Goal: Communication & Community: Share content

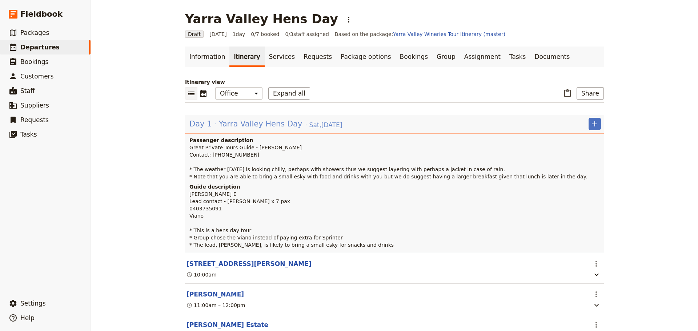
click at [230, 125] on span "Yarra Valley Hens Day" at bounding box center [261, 123] width 84 height 11
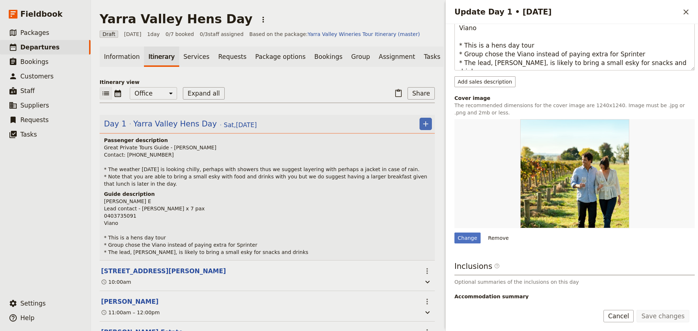
scroll to position [218, 0]
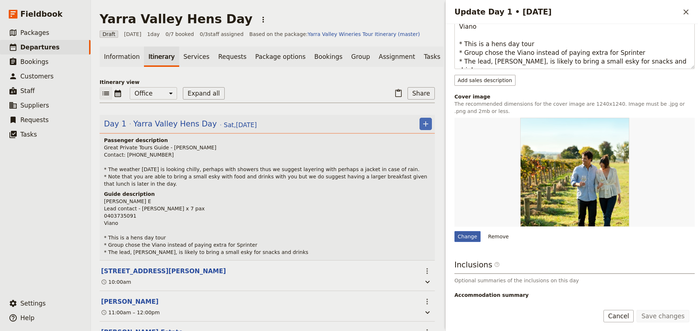
click at [460, 237] on div "Change" at bounding box center [467, 236] width 26 height 11
click at [454, 231] on input "Change" at bounding box center [454, 231] width 0 height 0
type input "C:\fakepath\YV Girls with [PERSON_NAME] in [PERSON_NAME].jpg"
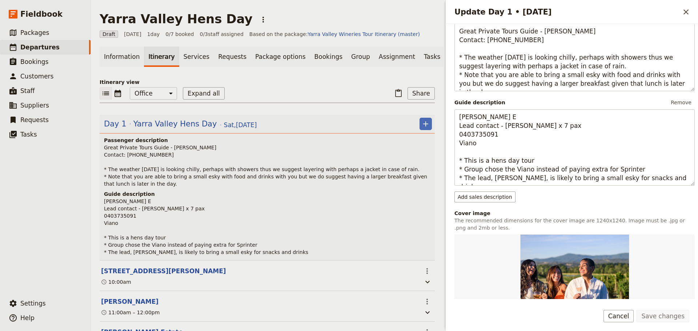
scroll to position [109, 0]
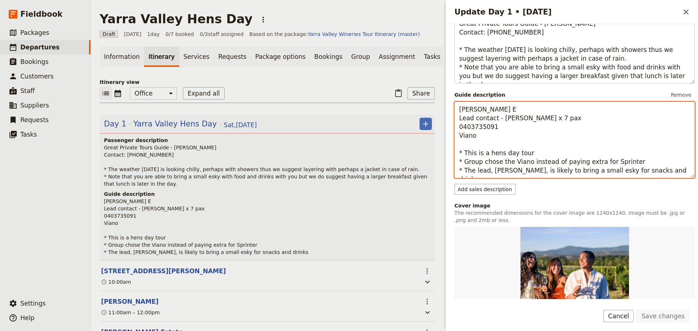
click at [460, 130] on textarea "[PERSON_NAME] E Lead contact - [PERSON_NAME] x 7 pax 0403735091 Viano * This is…" at bounding box center [574, 140] width 240 height 76
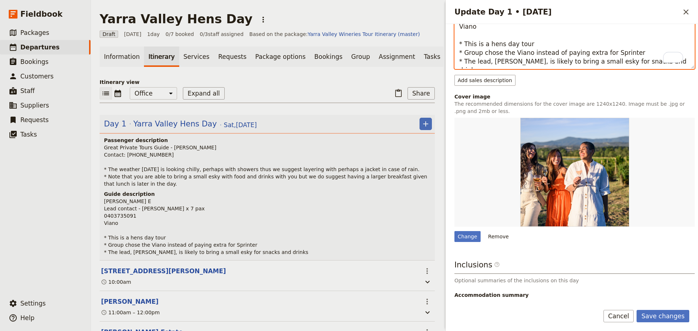
scroll to position [220, 0]
type textarea "[PERSON_NAME] E Lead contact - [PERSON_NAME] x 7 pax Tel: [PHONE_NUMBER] Viano …"
click at [655, 310] on button "Save changes" at bounding box center [662, 316] width 53 height 12
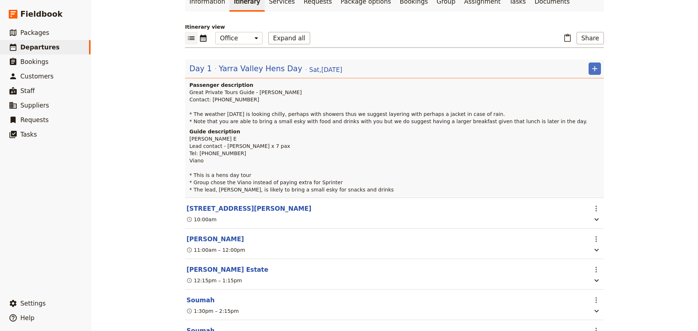
scroll to position [0, 0]
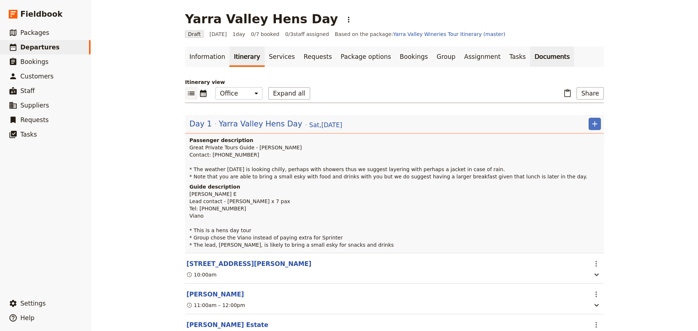
click at [530, 61] on link "Documents" at bounding box center [552, 57] width 44 height 20
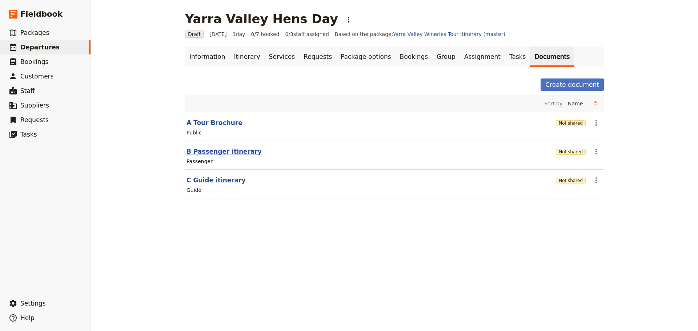
click at [211, 153] on button "B Passenger itinerary" at bounding box center [223, 151] width 75 height 9
select select "PASSENGER"
select select "DEFAULT"
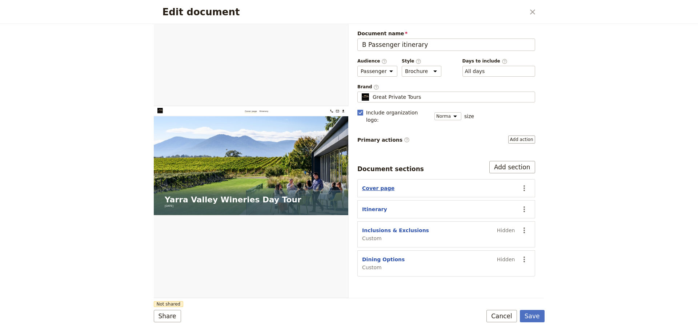
click at [371, 185] on button "Cover page" at bounding box center [378, 188] width 32 height 7
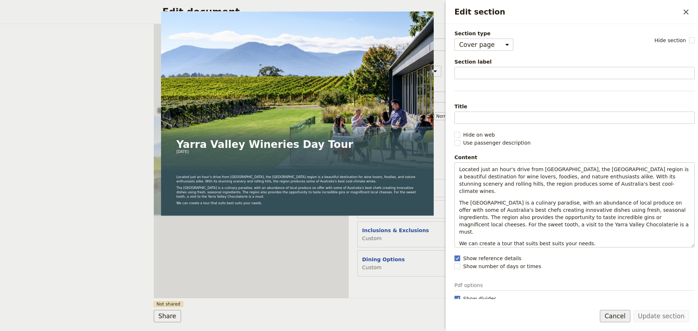
click at [624, 315] on button "Cancel" at bounding box center [615, 316] width 31 height 12
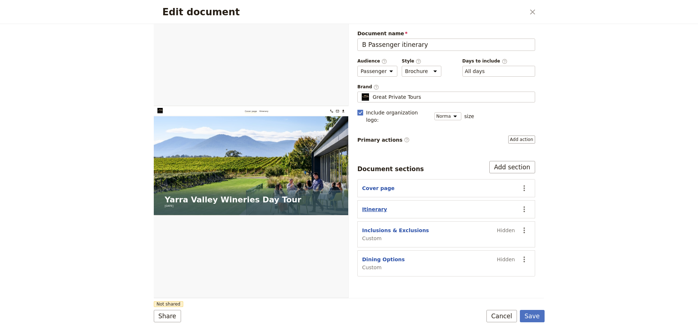
click at [370, 206] on button "Itinerary" at bounding box center [374, 209] width 25 height 7
select select "ITINERARY"
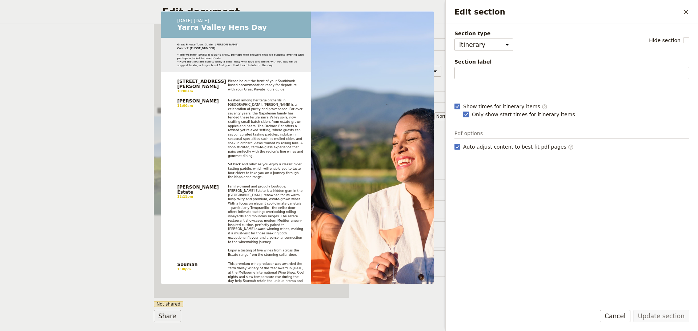
drag, startPoint x: 624, startPoint y: 318, endPoint x: 619, endPoint y: 307, distance: 12.4
click at [624, 318] on button "Cancel" at bounding box center [615, 316] width 31 height 12
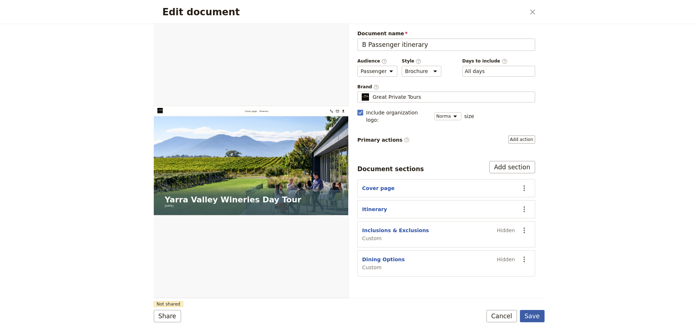
click at [538, 318] on button "Save" at bounding box center [532, 316] width 25 height 12
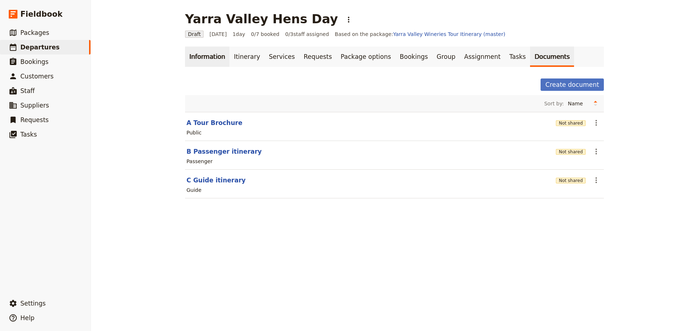
click at [209, 60] on link "Information" at bounding box center [207, 57] width 44 height 20
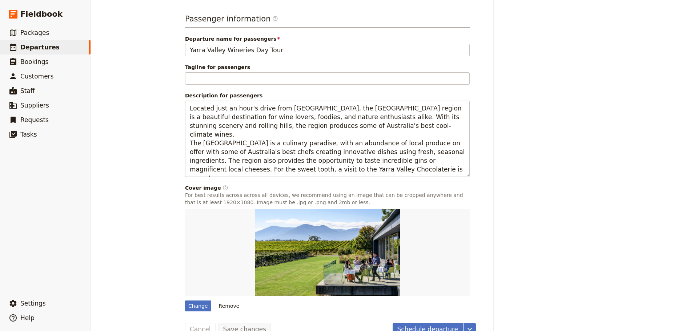
scroll to position [507, 0]
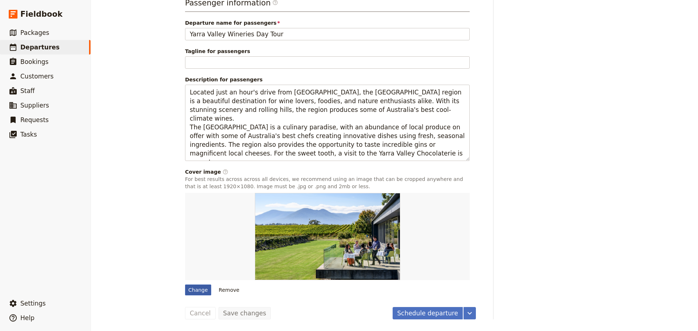
click at [194, 290] on div "Change" at bounding box center [198, 290] width 26 height 11
click at [185, 285] on input "Change" at bounding box center [185, 284] width 0 height 0
type input "C:\fakepath\YV Girls with [PERSON_NAME] in [PERSON_NAME].jpg"
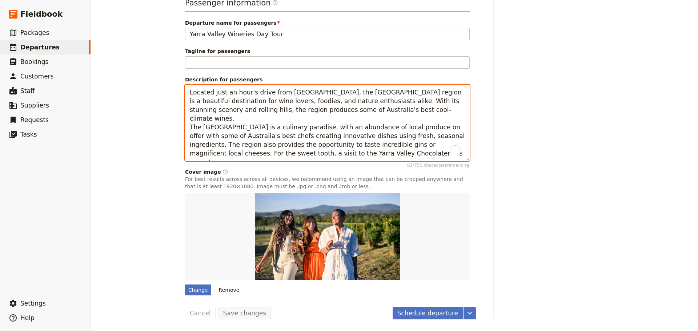
drag, startPoint x: 342, startPoint y: 150, endPoint x: 181, endPoint y: 153, distance: 161.0
click at [370, 110] on textarea "Located just an hour's drive from [GEOGRAPHIC_DATA], the [GEOGRAPHIC_DATA] regi…" at bounding box center [327, 123] width 285 height 76
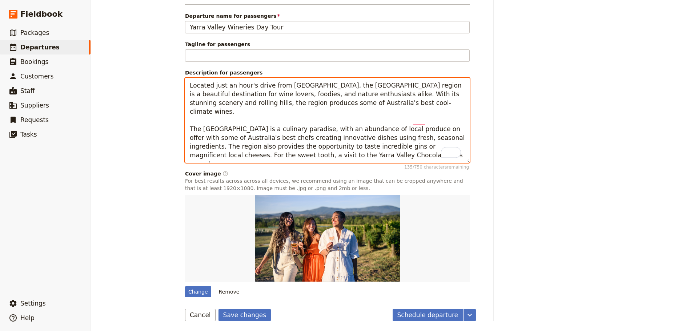
scroll to position [0, 0]
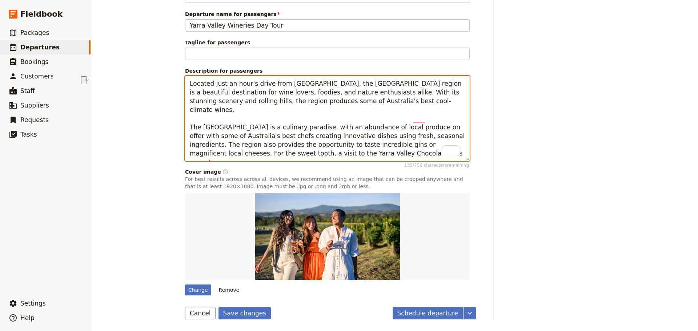
drag, startPoint x: 236, startPoint y: 116, endPoint x: 187, endPoint y: 119, distance: 49.1
click at [187, 119] on textarea "Located just an hour's drive from [GEOGRAPHIC_DATA], the [GEOGRAPHIC_DATA] regi…" at bounding box center [327, 118] width 285 height 85
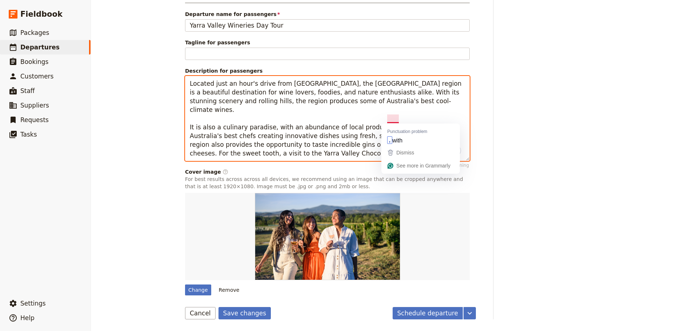
click at [392, 120] on textarea "Located just an hour's drive from [GEOGRAPHIC_DATA], the [GEOGRAPHIC_DATA] regi…" at bounding box center [327, 118] width 285 height 85
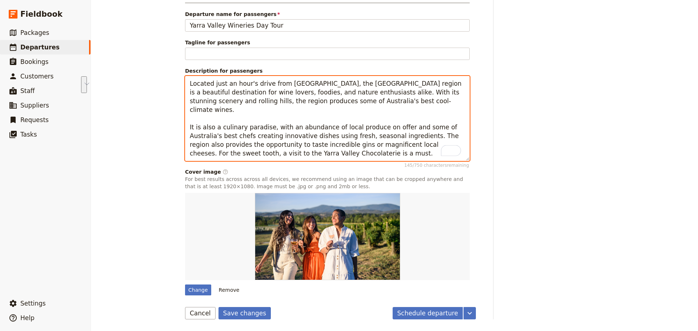
drag, startPoint x: 360, startPoint y: 149, endPoint x: 366, endPoint y: 138, distance: 12.0
click at [366, 138] on textarea "Located just an hour's drive from [GEOGRAPHIC_DATA], the [GEOGRAPHIC_DATA] regi…" at bounding box center [327, 118] width 285 height 85
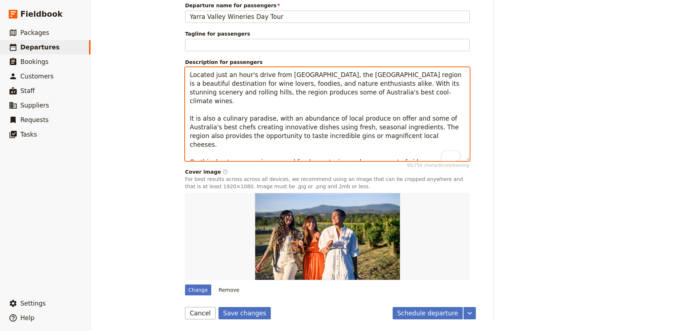
scroll to position [524, 0]
type textarea "Located just an hour's drive from [GEOGRAPHIC_DATA], the [GEOGRAPHIC_DATA] regi…"
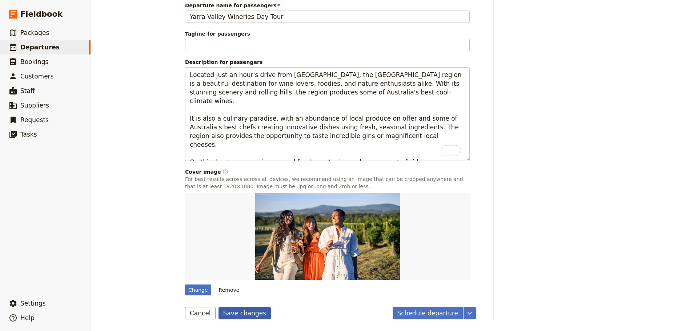
click at [226, 315] on button "Save changes" at bounding box center [244, 313] width 53 height 12
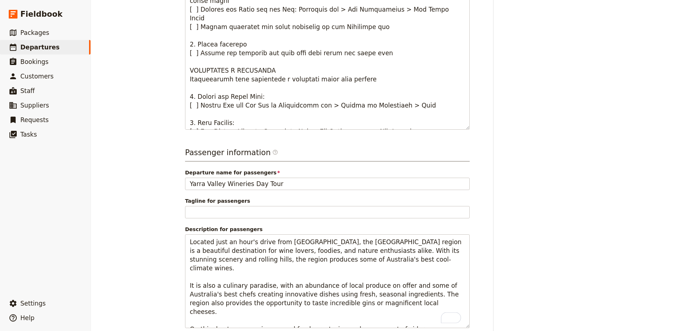
scroll to position [234, 0]
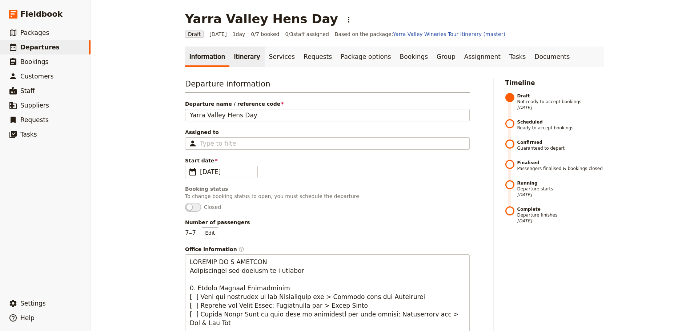
click at [240, 60] on link "Itinerary" at bounding box center [246, 57] width 35 height 20
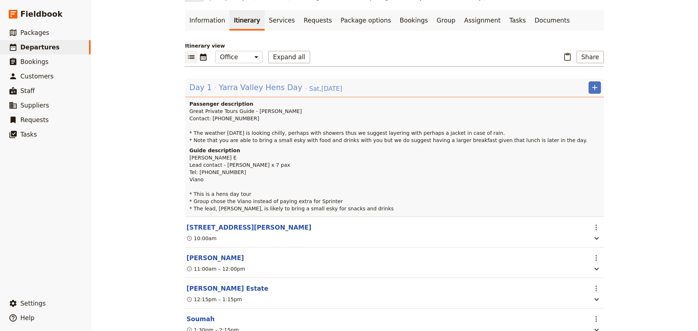
click at [250, 87] on span "Yarra Valley Hens Day" at bounding box center [261, 87] width 84 height 11
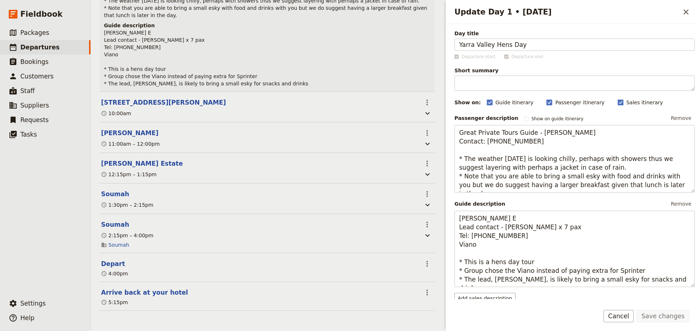
click at [617, 314] on button "Cancel" at bounding box center [618, 316] width 31 height 12
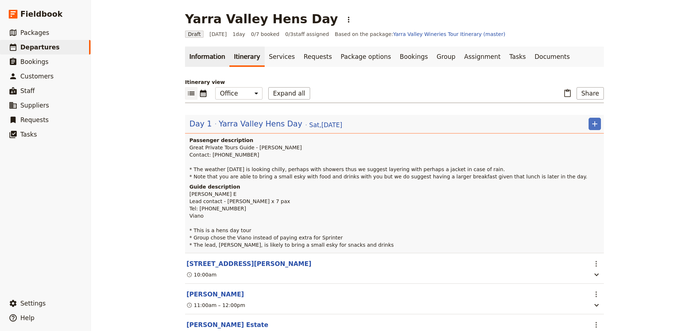
click at [209, 57] on link "Information" at bounding box center [207, 57] width 44 height 20
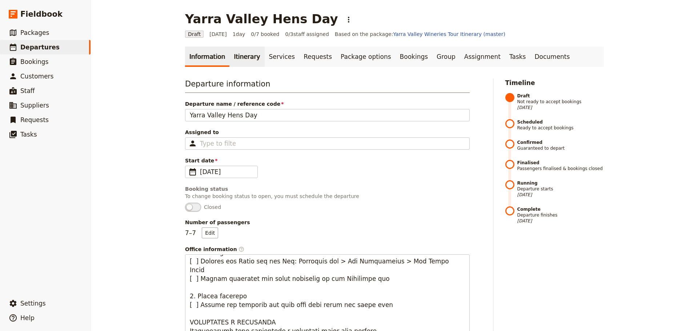
click at [231, 55] on link "Itinerary" at bounding box center [246, 57] width 35 height 20
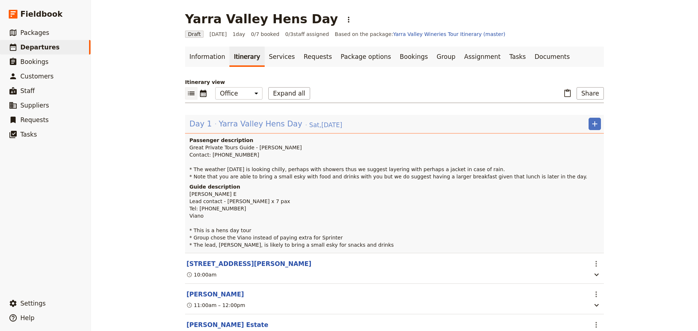
click at [221, 124] on span "Yarra Valley Hens Day" at bounding box center [261, 123] width 84 height 11
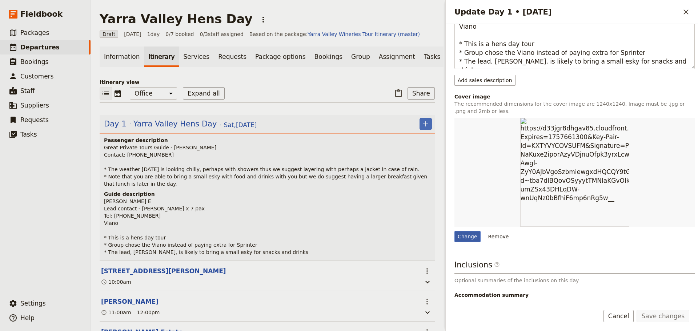
click at [467, 234] on div "Change" at bounding box center [467, 236] width 26 height 11
click at [454, 231] on input "Change" at bounding box center [454, 231] width 0 height 0
click at [471, 237] on div "Change" at bounding box center [467, 236] width 26 height 11
click at [454, 231] on input "Change" at bounding box center [454, 231] width 0 height 0
click at [468, 237] on div "Change" at bounding box center [467, 236] width 26 height 11
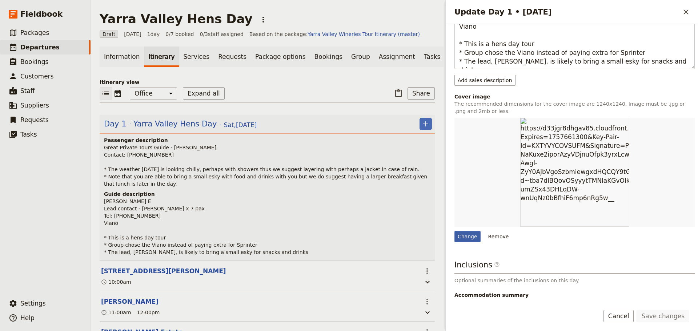
click at [454, 231] on input "Change" at bounding box center [454, 231] width 0 height 0
type input "C:\fakepath\[PERSON_NAME].jpg"
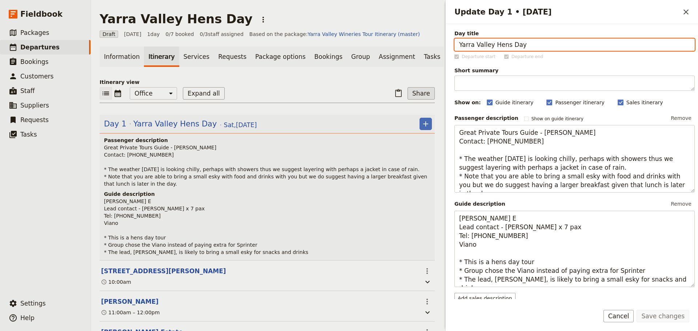
click at [410, 100] on button "Share" at bounding box center [420, 93] width 27 height 12
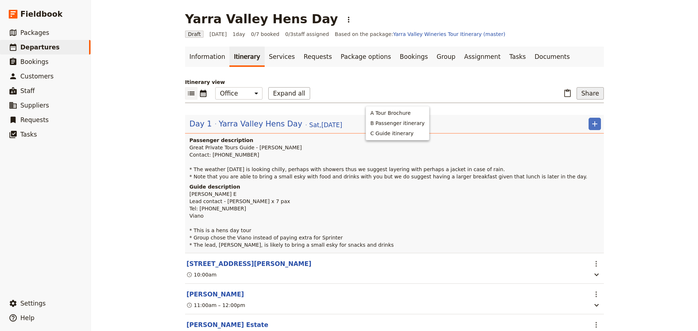
click at [594, 97] on button "Share" at bounding box center [589, 93] width 27 height 12
click at [530, 57] on link "Documents" at bounding box center [552, 57] width 44 height 20
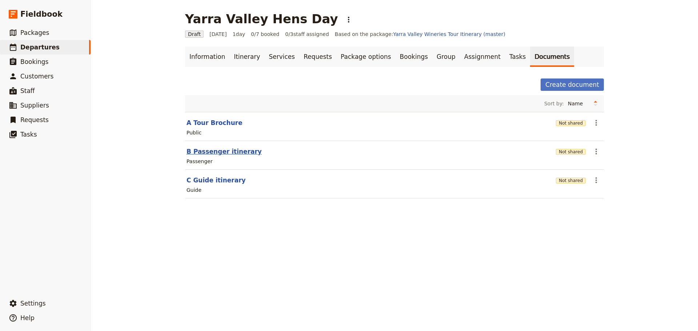
click at [218, 150] on button "B Passenger itinerary" at bounding box center [223, 151] width 75 height 9
select select "PASSENGER"
select select "DEFAULT"
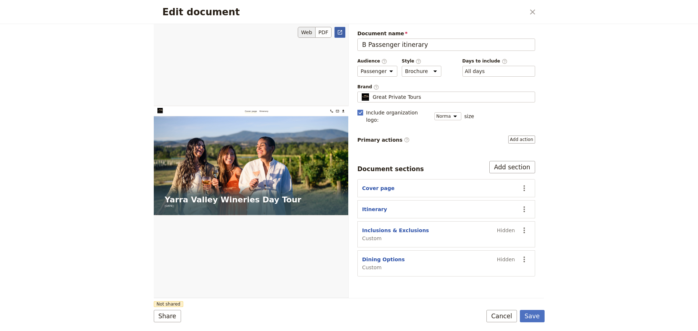
click at [341, 32] on icon "Open full preview" at bounding box center [340, 32] width 6 height 6
click at [499, 316] on button "Cancel" at bounding box center [501, 316] width 31 height 12
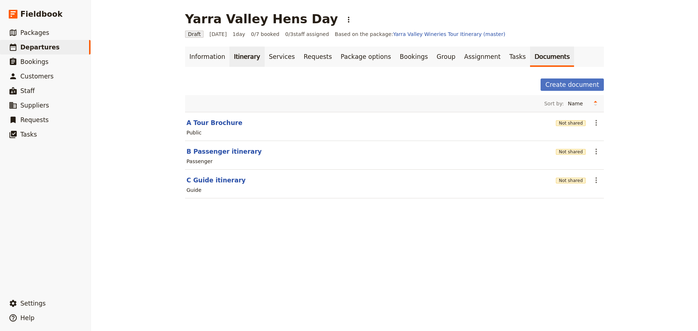
click at [243, 57] on link "Itinerary" at bounding box center [246, 57] width 35 height 20
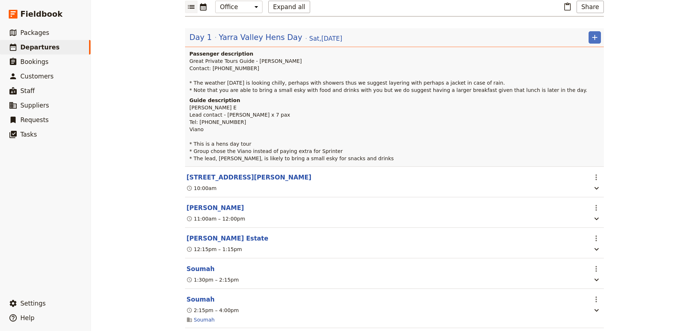
scroll to position [165, 0]
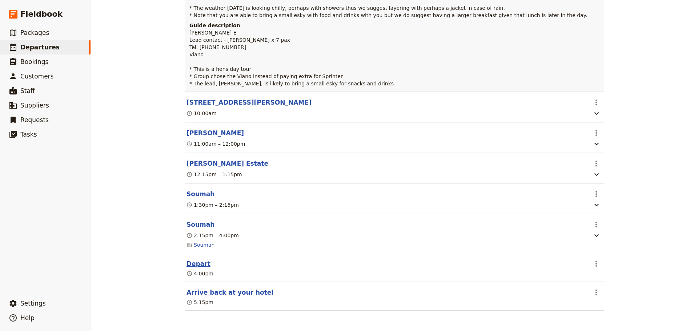
click at [195, 266] on button "Depart" at bounding box center [198, 263] width 24 height 9
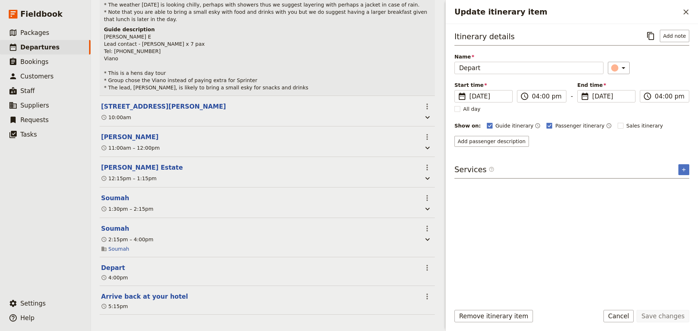
scroll to position [168, 0]
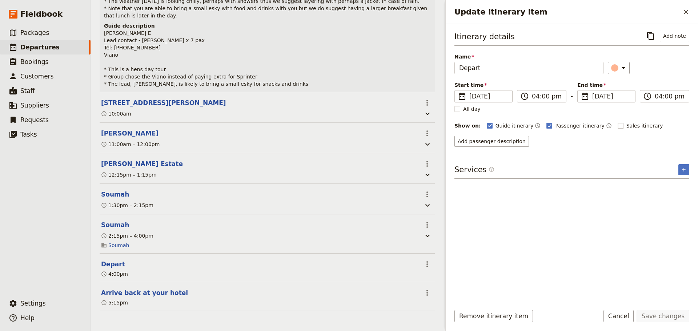
click at [617, 123] on label "Sales itinerary" at bounding box center [639, 125] width 45 height 7
click at [617, 122] on input "Sales itinerary" at bounding box center [617, 122] width 0 height 0
checkbox input "true"
click at [664, 126] on icon "Time not shown on sales itinerary" at bounding box center [667, 126] width 6 height 6
click at [656, 313] on button "Save changes" at bounding box center [662, 316] width 53 height 12
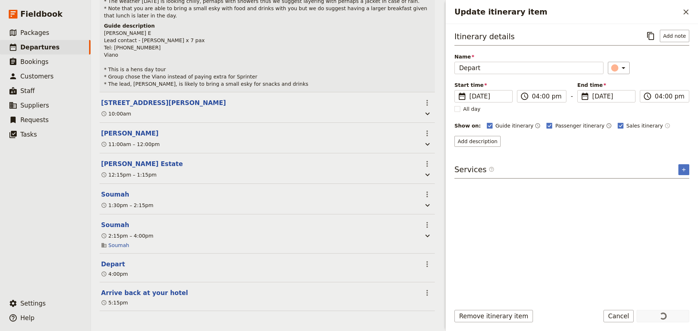
scroll to position [165, 0]
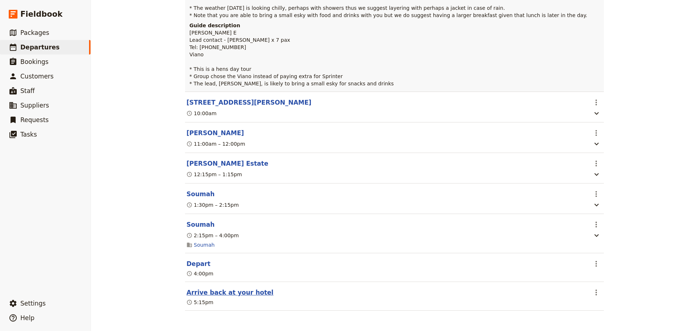
click at [232, 293] on button "Arrive back at your hotel" at bounding box center [229, 292] width 87 height 9
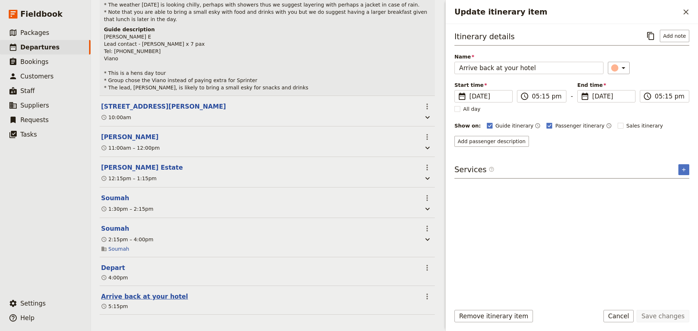
scroll to position [168, 0]
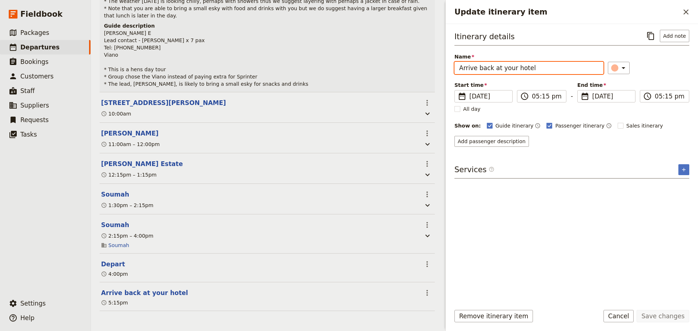
drag, startPoint x: 533, startPoint y: 70, endPoint x: 513, endPoint y: 67, distance: 20.3
click at [513, 67] on input "Arrive back at your hotel" at bounding box center [528, 68] width 149 height 12
type input "Arrive back at your AirBnB"
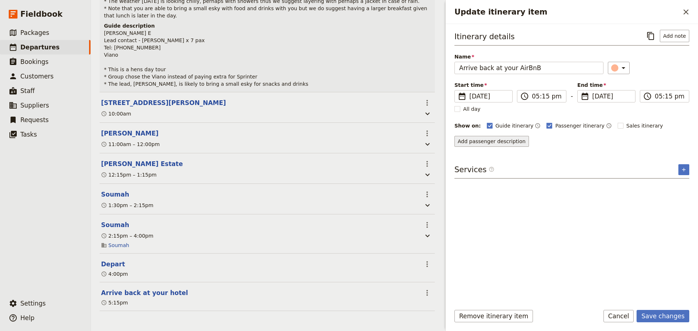
click at [457, 139] on button "Add passenger description" at bounding box center [491, 141] width 75 height 11
click at [496, 156] on textarea "To enrich screen reader interactions, please activate Accessibility in Grammarl…" at bounding box center [571, 160] width 235 height 24
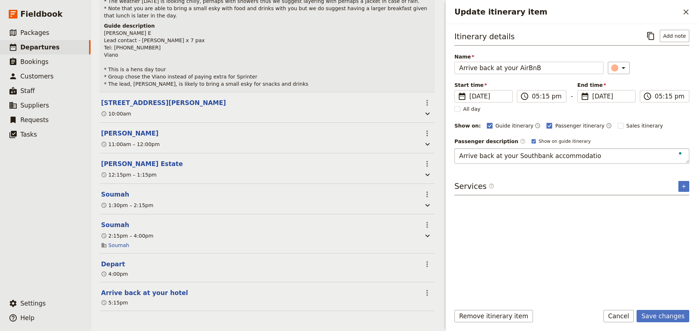
type textarea "Arrive back at your Southbank accommodation"
click at [520, 141] on body "Fieldbook ​ ​ Fieldbook ​ ​ Packages ​ Departures ​ Bookings ​ Customers ​ Staf…" at bounding box center [349, 165] width 698 height 331
click at [684, 139] on button "Edit" at bounding box center [681, 141] width 16 height 11
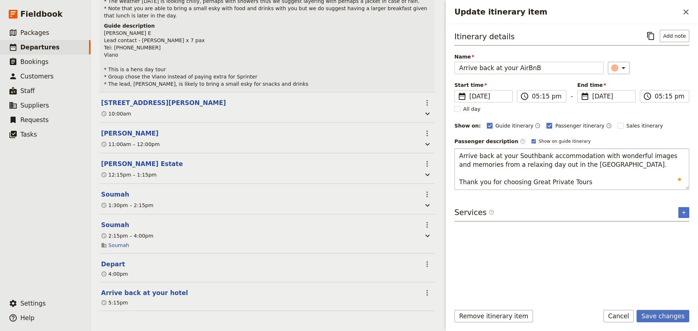
type textarea "Arrive back at your Southbank accommodation with wonderful images and memories …"
click at [660, 308] on form "Itinerary details ​ Add note Name Arrive back at your AirBnB ​ Start time ​ [DA…" at bounding box center [572, 177] width 252 height 307
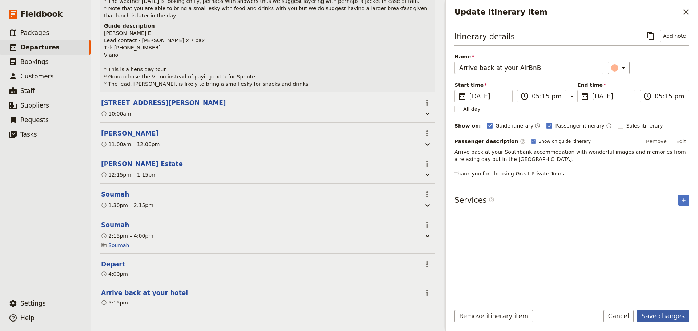
click at [665, 320] on button "Save changes" at bounding box center [662, 316] width 53 height 12
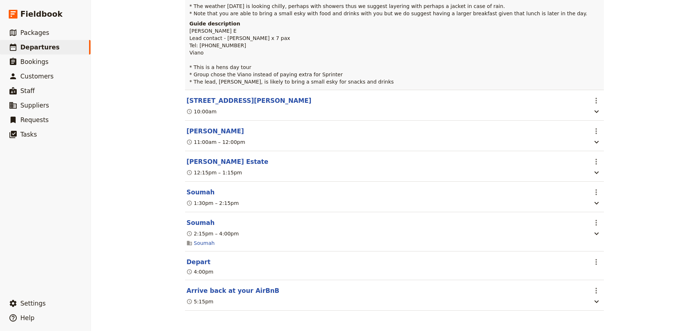
scroll to position [165, 0]
click at [204, 291] on button "Arrive back at your AirBnB" at bounding box center [232, 290] width 93 height 9
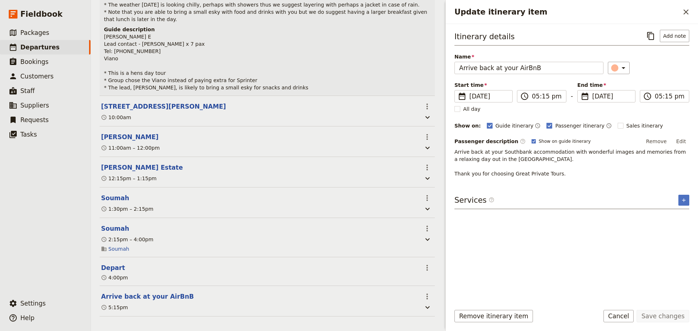
scroll to position [168, 0]
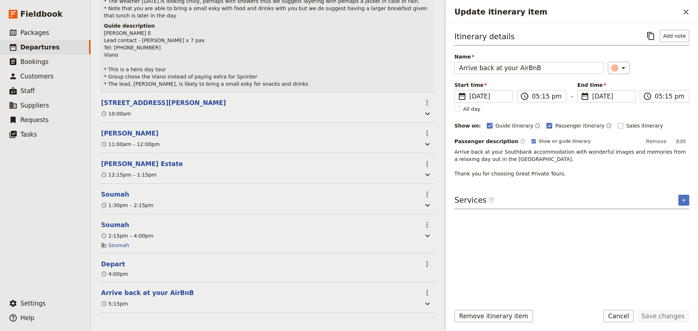
click at [617, 125] on label "Sales itinerary" at bounding box center [639, 125] width 45 height 7
click at [617, 122] on input "Sales itinerary" at bounding box center [617, 122] width 0 height 0
checkbox input "true"
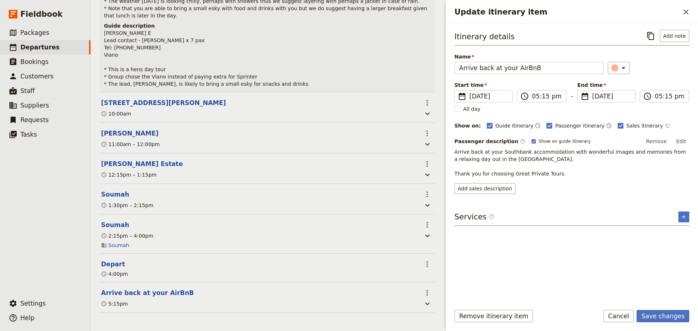
click at [664, 125] on icon "Time not shown on sales itinerary" at bounding box center [666, 126] width 5 height 5
click at [661, 317] on button "Save changes" at bounding box center [662, 316] width 53 height 12
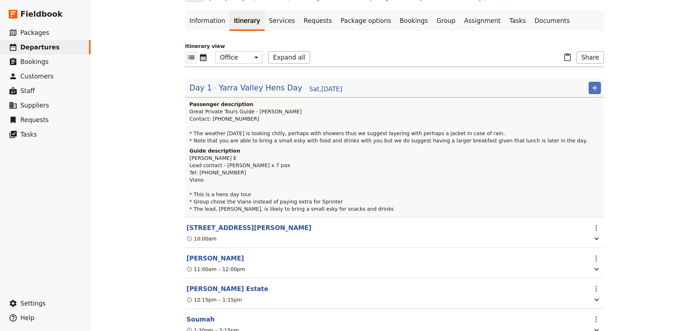
scroll to position [0, 0]
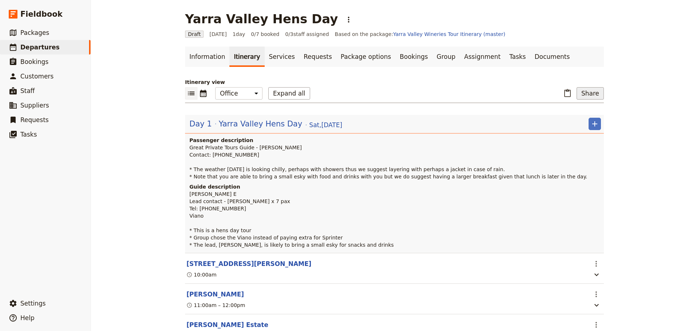
click at [595, 91] on button "Share" at bounding box center [589, 93] width 27 height 12
click at [530, 63] on link "Documents" at bounding box center [552, 57] width 44 height 20
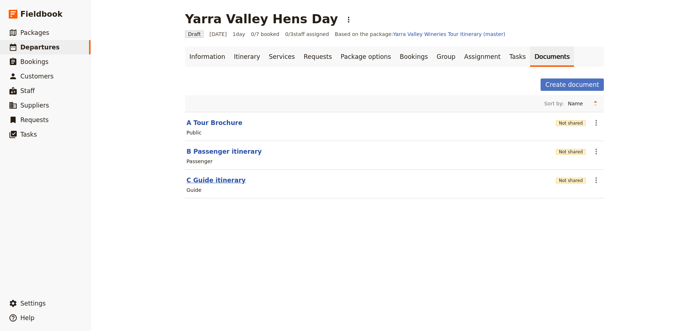
click at [205, 180] on button "C Guide itinerary" at bounding box center [215, 180] width 59 height 9
select select "STAFF"
select select "RUN_SHEET"
select select "DEFAULT"
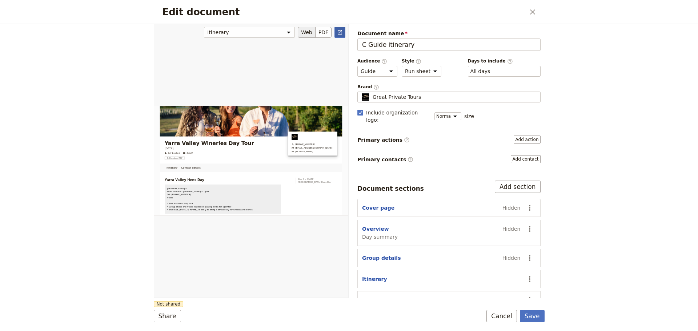
click at [337, 30] on icon "Open full preview" at bounding box center [340, 32] width 6 height 6
click at [503, 316] on button "Cancel" at bounding box center [501, 316] width 31 height 12
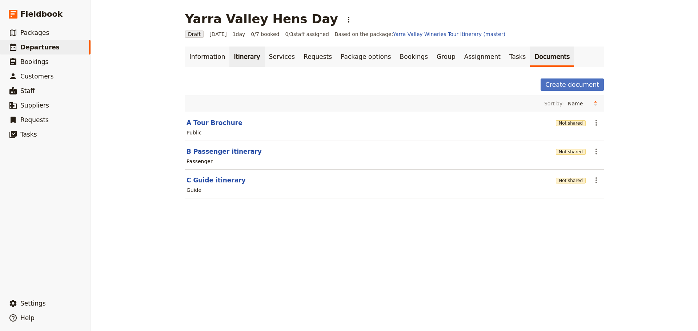
click at [237, 54] on link "Itinerary" at bounding box center [246, 57] width 35 height 20
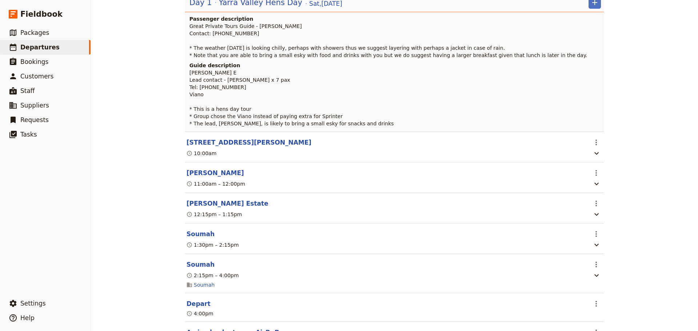
scroll to position [167, 0]
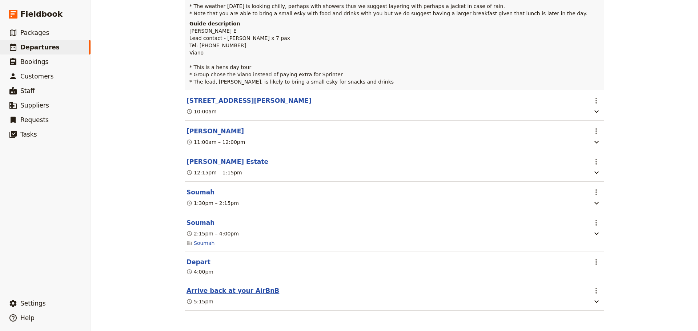
click at [245, 290] on button "Arrive back at your AirBnB" at bounding box center [232, 290] width 93 height 9
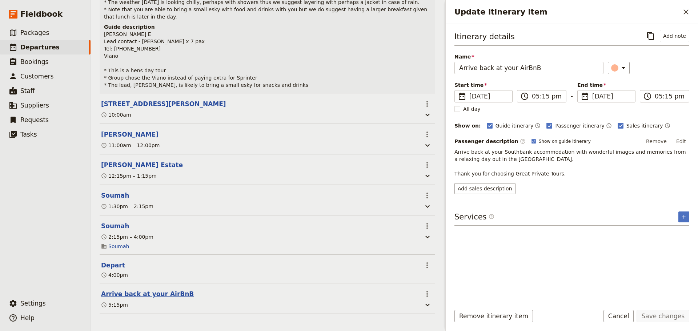
scroll to position [171, 0]
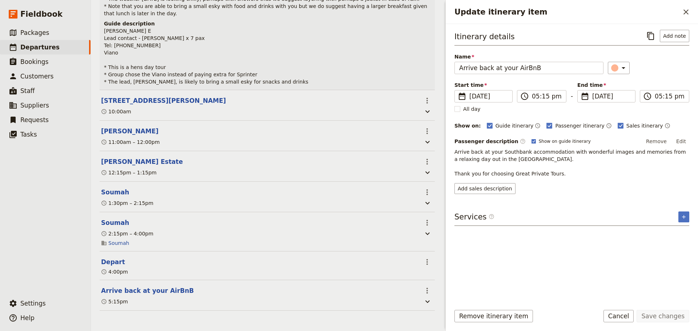
click at [531, 138] on label "Show on guide itinerary" at bounding box center [560, 141] width 59 height 6
click at [531, 138] on input "Show on guide itinerary" at bounding box center [531, 138] width 0 height 0
checkbox input "false"
click at [658, 318] on button "Save changes" at bounding box center [662, 316] width 53 height 12
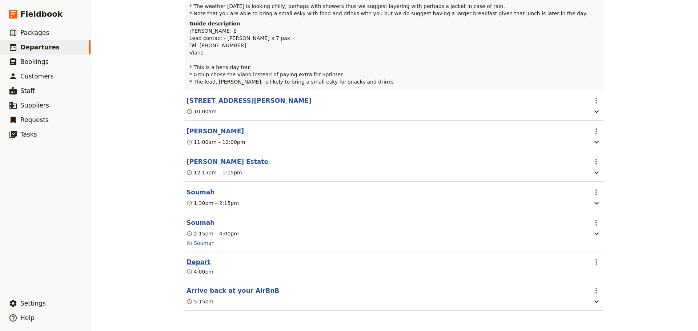
click at [192, 262] on button "Depart" at bounding box center [198, 262] width 24 height 9
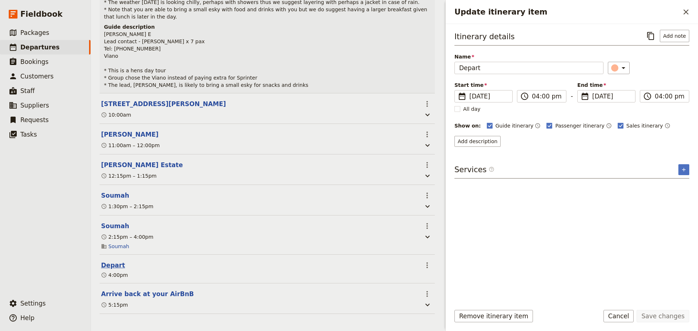
scroll to position [171, 0]
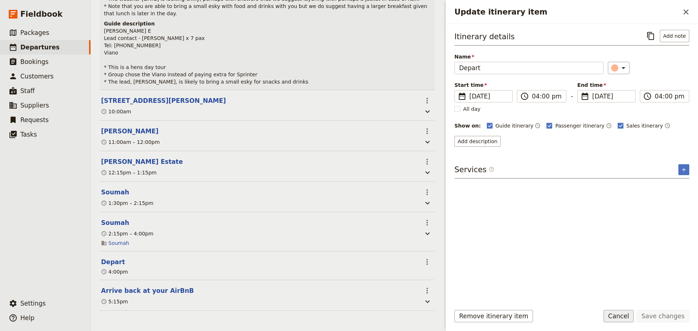
drag, startPoint x: 620, startPoint y: 315, endPoint x: 624, endPoint y: 311, distance: 5.9
click at [620, 315] on button "Cancel" at bounding box center [618, 316] width 31 height 12
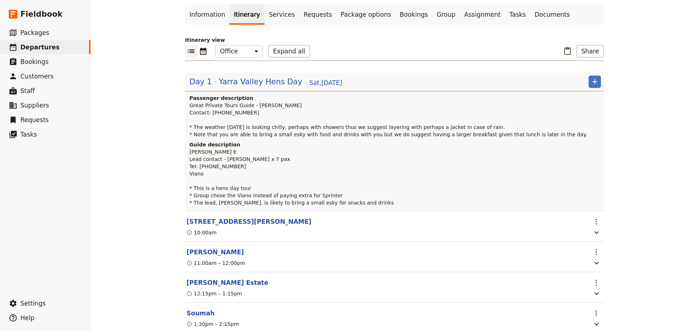
scroll to position [0, 0]
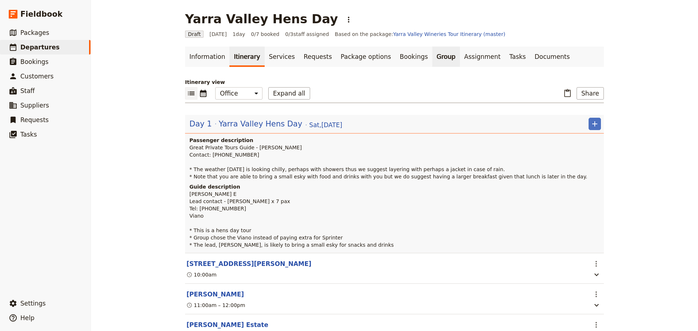
click at [432, 52] on link "Group" at bounding box center [446, 57] width 28 height 20
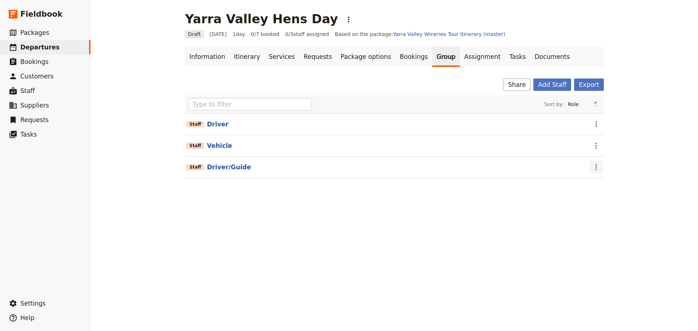
click at [592, 168] on icon "Actions" at bounding box center [596, 167] width 9 height 9
click at [594, 180] on span "Edit staff" at bounding box center [603, 183] width 23 height 7
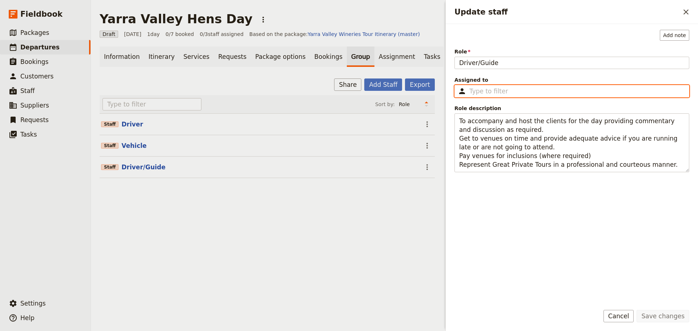
click at [502, 89] on input "Assigned to ​" at bounding box center [576, 91] width 215 height 9
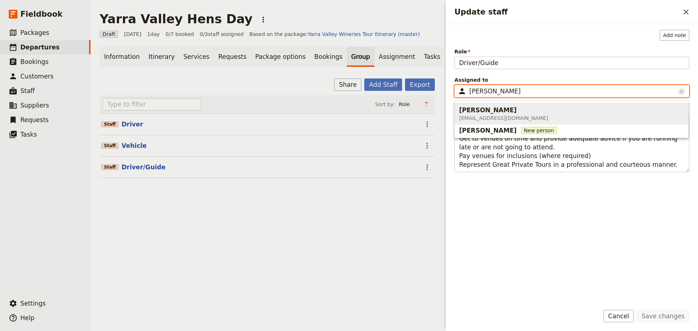
click at [483, 115] on span "[EMAIL_ADDRESS][DOMAIN_NAME]" at bounding box center [503, 117] width 89 height 7
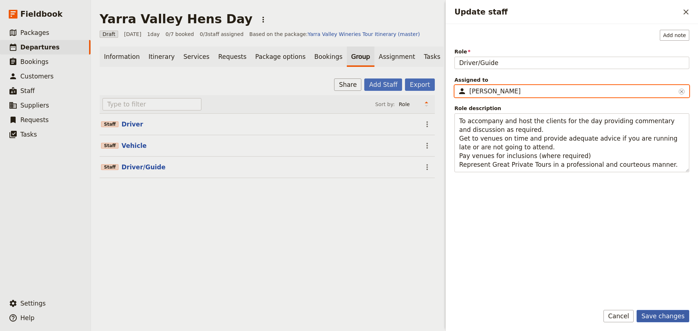
type input "[PERSON_NAME]"
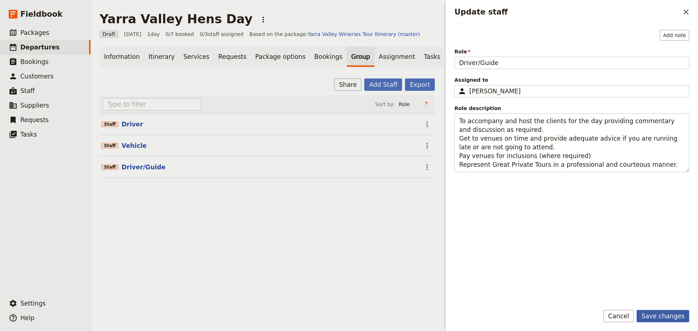
click at [653, 317] on button "Save changes" at bounding box center [662, 316] width 53 height 12
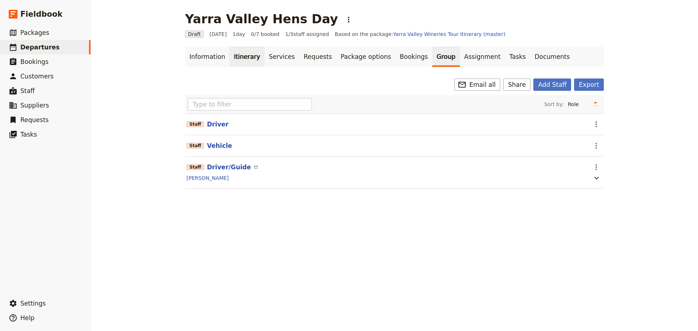
click at [229, 57] on link "Itinerary" at bounding box center [246, 57] width 35 height 20
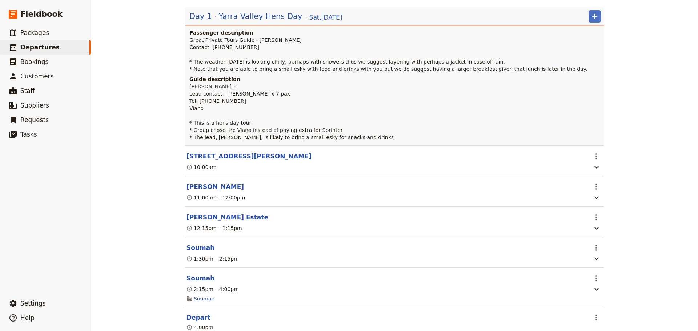
scroll to position [167, 0]
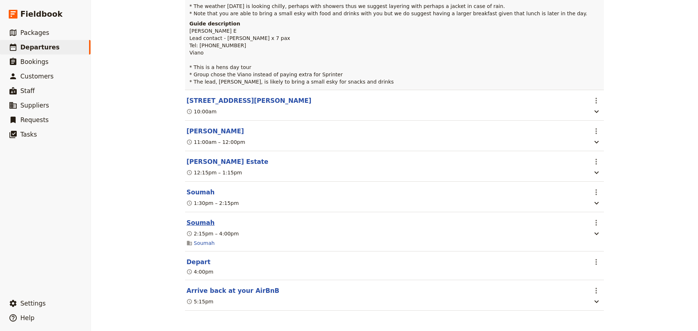
click at [189, 223] on button "Soumah" at bounding box center [200, 222] width 28 height 9
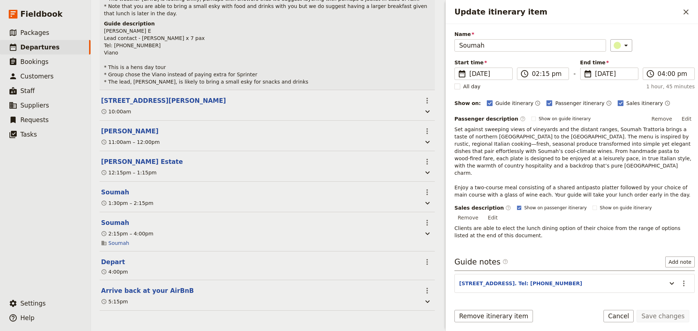
scroll to position [59, 0]
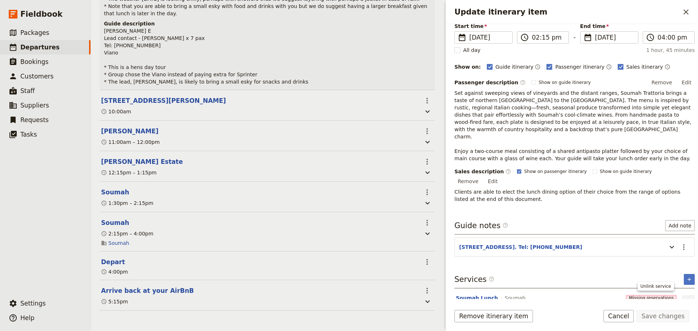
click at [684, 297] on icon "Unlink service" at bounding box center [688, 301] width 9 height 9
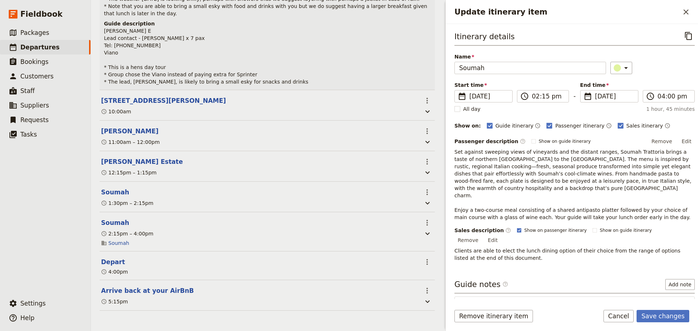
click at [680, 302] on icon "Actions" at bounding box center [683, 306] width 9 height 9
click at [662, 305] on span "Edit note" at bounding box center [657, 306] width 23 height 7
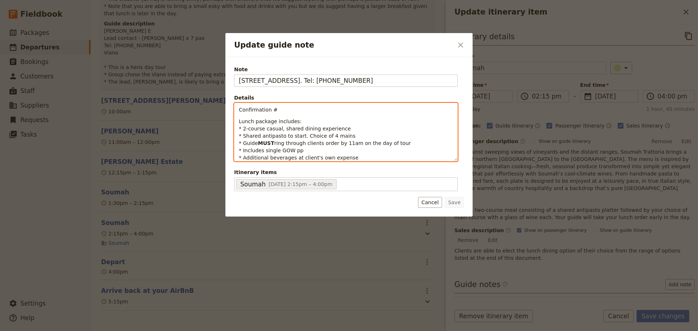
click at [307, 110] on p "Confirmation #" at bounding box center [346, 109] width 214 height 7
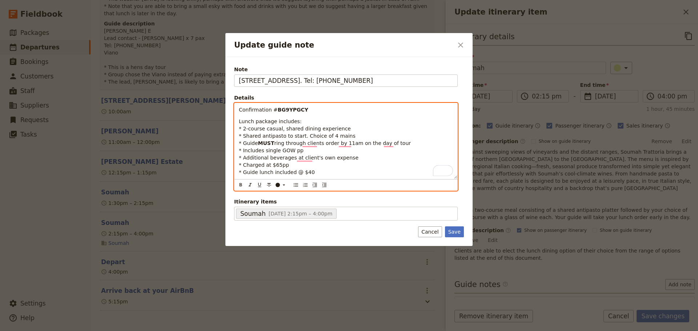
click at [288, 164] on p "Lunch package includes: * 2-course casual, shared dining experience * Shared an…" at bounding box center [346, 147] width 214 height 58
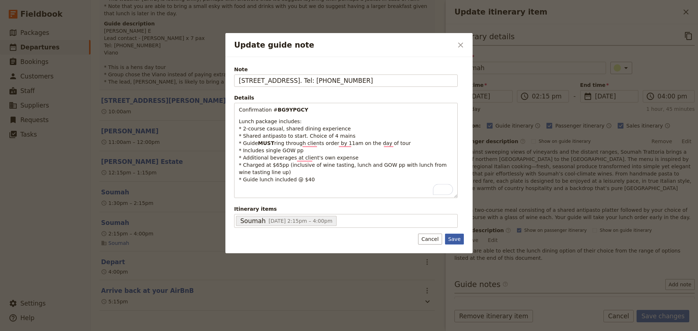
click at [451, 237] on button "Save" at bounding box center [454, 239] width 19 height 11
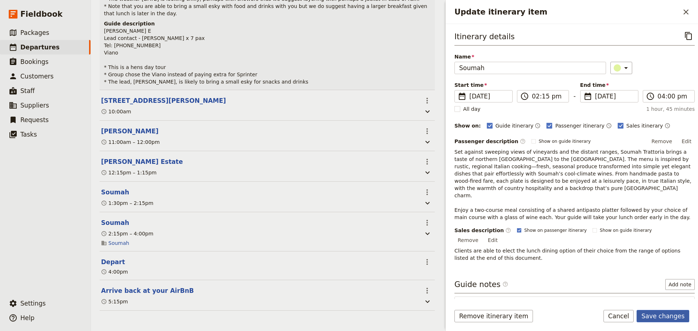
click at [665, 317] on button "Save changes" at bounding box center [662, 316] width 53 height 12
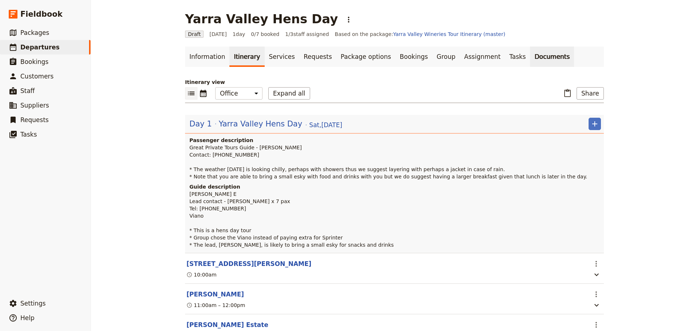
click at [530, 58] on link "Documents" at bounding box center [552, 57] width 44 height 20
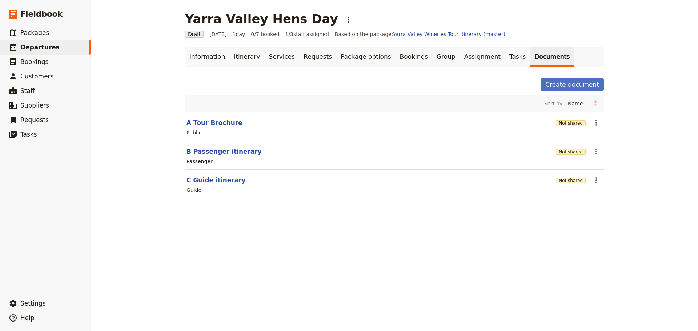
click at [218, 152] on button "B Passenger itinerary" at bounding box center [223, 151] width 75 height 9
select select "PASSENGER"
select select "DEFAULT"
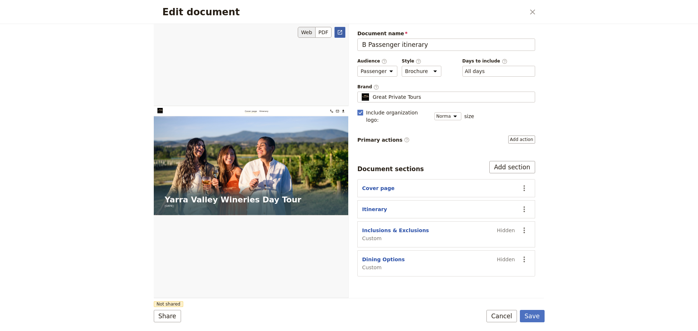
click at [341, 35] on icon "Open full preview" at bounding box center [340, 32] width 6 height 6
click at [371, 185] on button "Cover page" at bounding box center [378, 188] width 32 height 7
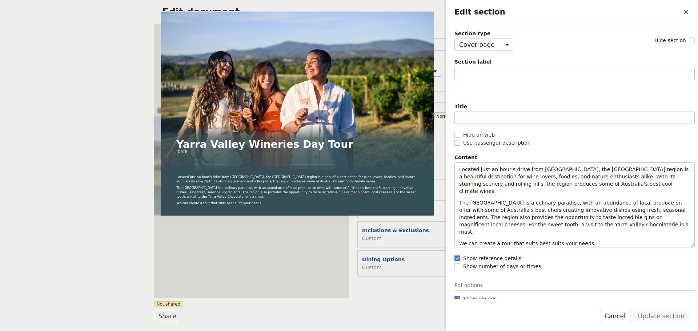
click at [456, 144] on rect "Edit section" at bounding box center [456, 142] width 5 height 5
click at [454, 139] on input "Use passenger description" at bounding box center [454, 139] width 0 height 0
checkbox input "true"
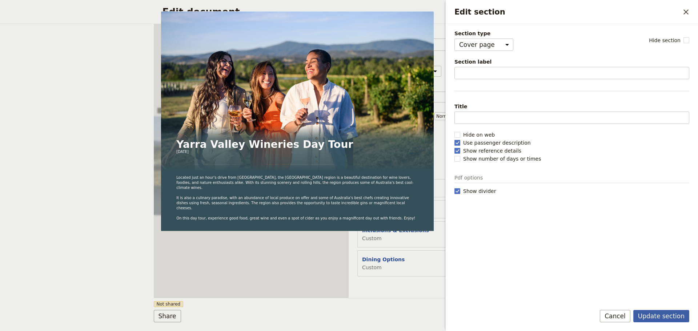
click at [665, 315] on button "Update section" at bounding box center [661, 316] width 56 height 12
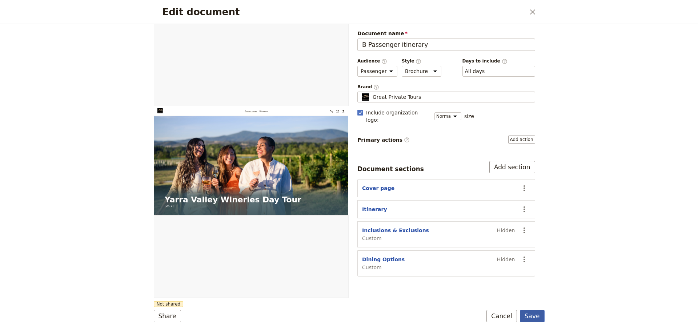
click at [533, 317] on button "Save" at bounding box center [532, 316] width 25 height 12
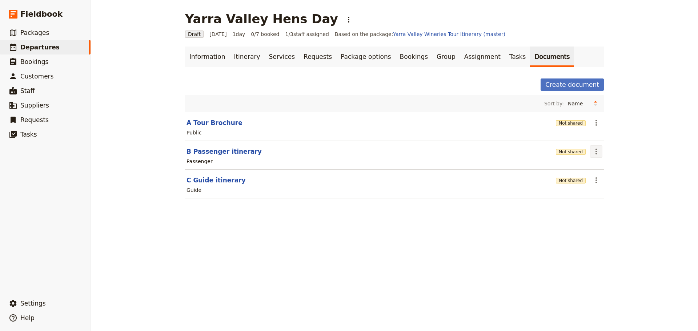
click at [595, 152] on icon "Actions" at bounding box center [596, 151] width 9 height 9
click at [594, 168] on span "Share" at bounding box center [599, 167] width 15 height 7
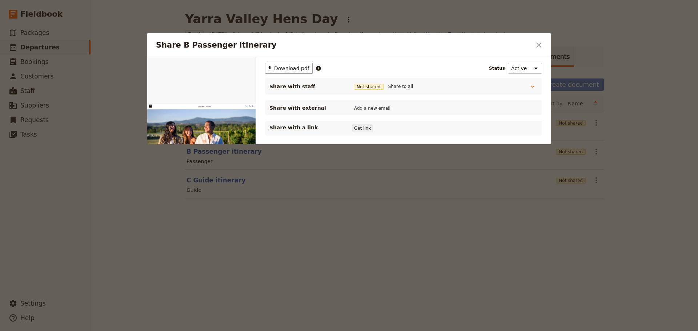
click at [365, 128] on button "Get link" at bounding box center [362, 128] width 20 height 8
click at [424, 126] on button "Get link" at bounding box center [417, 128] width 20 height 8
click at [370, 110] on button "Add a new email" at bounding box center [372, 108] width 40 height 8
click at [383, 106] on button "Add a new email" at bounding box center [372, 108] width 40 height 8
type input "[EMAIL_ADDRESS][DOMAIN_NAME]"
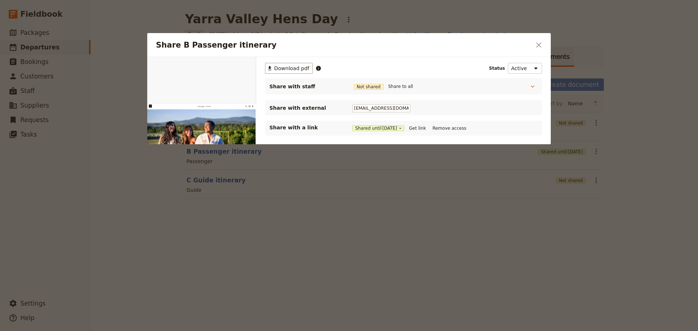
scroll to position [0, 3]
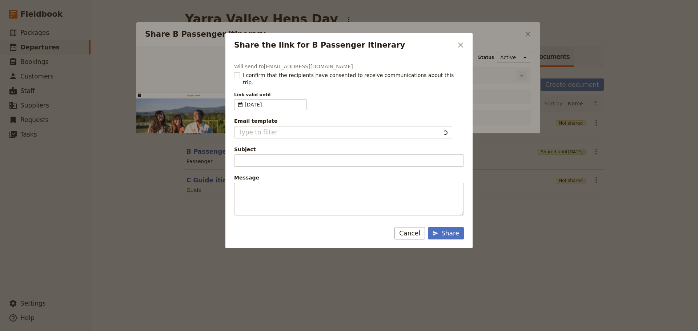
type input "Document shared with you: B Passenger itinerary - [GEOGRAPHIC_DATA] Wineries Da…"
type textarea "Good Morning / Afternoon, We are looking forward to welcoming you on our XYZ Da…"
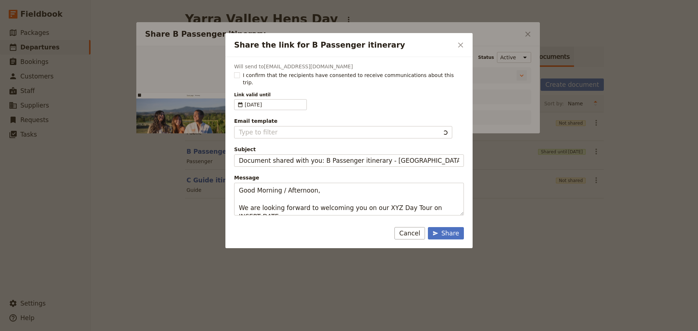
type input "Client Itinerary Template"
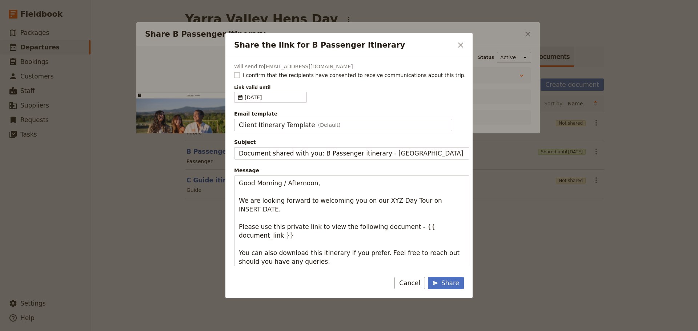
click at [235, 75] on rect "Share the link for B Passenger itinerary" at bounding box center [236, 74] width 5 height 5
click at [234, 72] on input "I confirm that the recipients have consented to receive communications about th…" at bounding box center [234, 71] width 0 height 0
checkbox input "true"
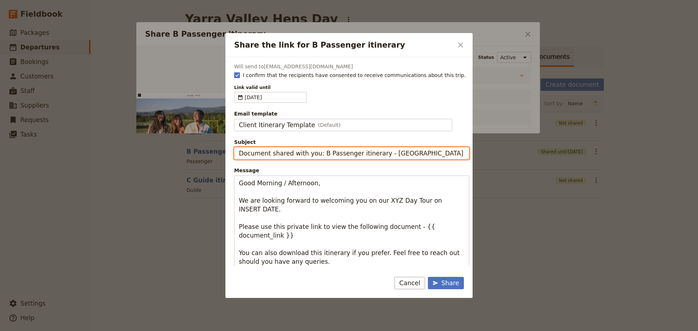
drag, startPoint x: 378, startPoint y: 153, endPoint x: 220, endPoint y: 154, distance: 158.1
click at [221, 331] on div "Share the link for B Passenger itinerary ​ Will send to [EMAIL_ADDRESS][DOMAIN_…" at bounding box center [349, 331] width 698 height 0
click at [279, 153] on input "Yarra Valley Wineries Day Tour" at bounding box center [351, 153] width 235 height 12
type input "Yarra Valley Hens Day Tour"
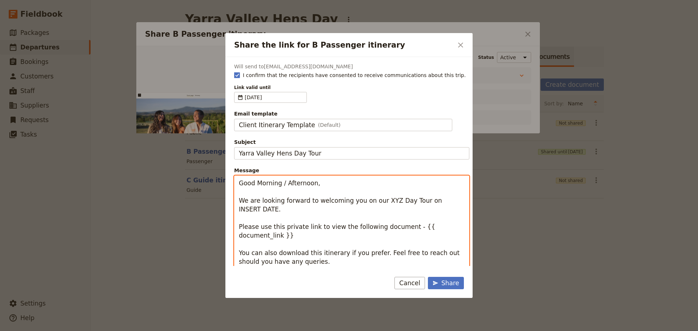
drag, startPoint x: 280, startPoint y: 183, endPoint x: 256, endPoint y: 183, distance: 24.0
click at [256, 183] on textarea "Good Morning / Afternoon, We are looking forward to welcoming you on our XYZ Da…" at bounding box center [351, 236] width 235 height 120
type textarea "Good Afternoon, We are looking forward to welcoming you on our XYZ Day Tour on …"
click at [414, 286] on button "Cancel" at bounding box center [409, 283] width 31 height 12
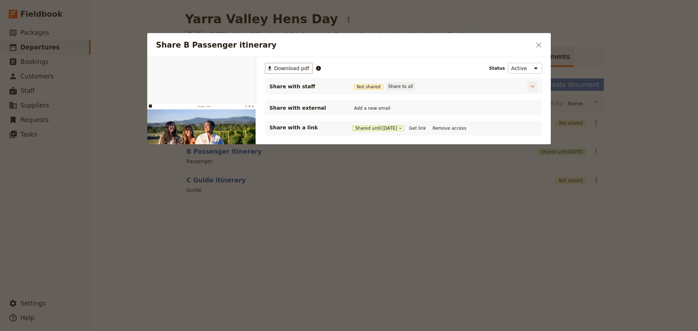
click at [394, 86] on button "Share to all" at bounding box center [400, 86] width 28 height 8
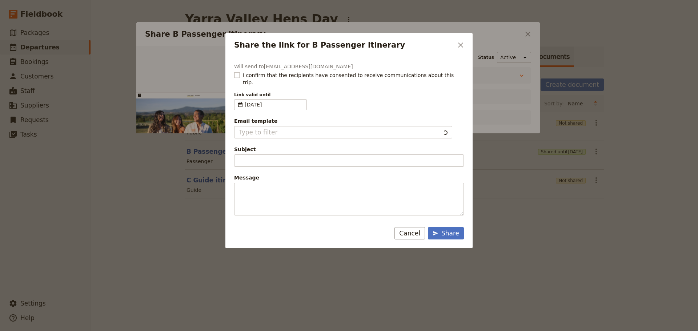
type input "Document shared with you: B Passenger itinerary - [GEOGRAPHIC_DATA] Wineries Da…"
type textarea "Good Morning / Afternoon, We are looking forward to welcoming you on our XYZ Da…"
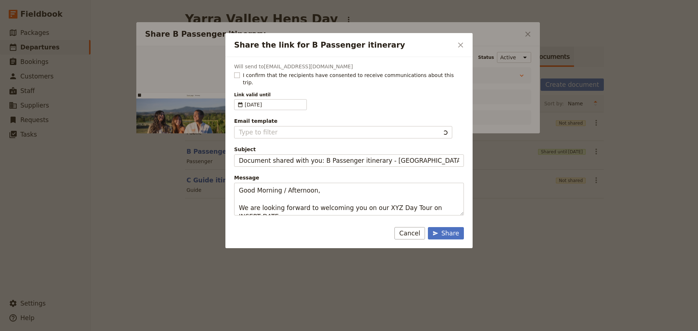
type input "Client Itinerary Template"
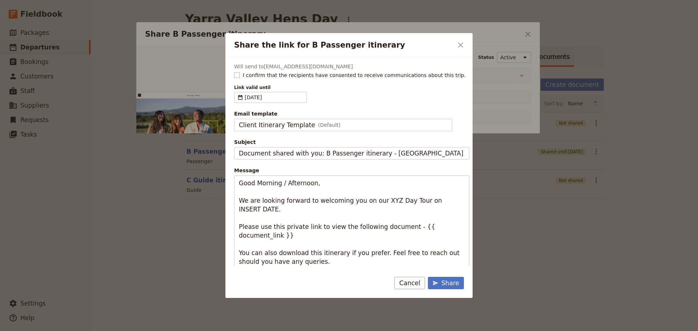
click at [237, 74] on rect "Share the link for B Passenger itinerary" at bounding box center [236, 74] width 5 height 5
click at [234, 72] on input "I confirm that the recipients have consented to receive communications about th…" at bounding box center [234, 71] width 0 height 0
checkbox input "true"
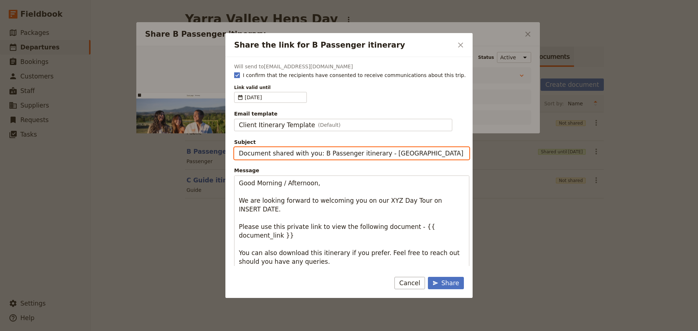
drag, startPoint x: 321, startPoint y: 154, endPoint x: 174, endPoint y: 158, distance: 146.9
click at [174, 331] on div "Share the link for B Passenger itinerary ​ Will send to [EMAIL_ADDRESS][DOMAIN_…" at bounding box center [349, 331] width 698 height 0
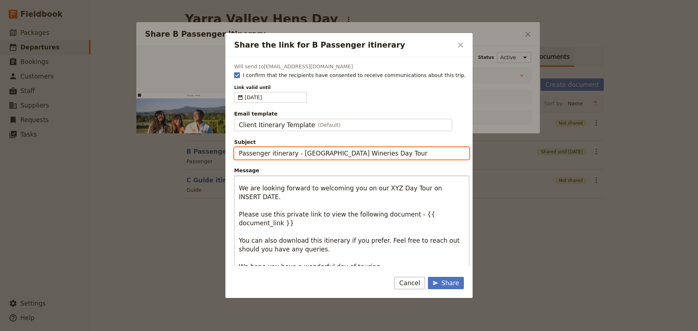
scroll to position [17, 0]
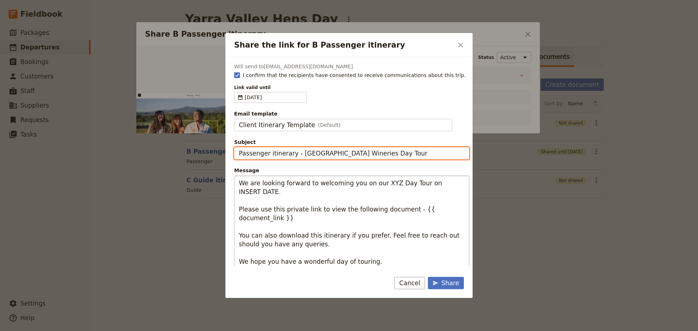
type input "Passenger itinerary - [GEOGRAPHIC_DATA] Wineries Day Tour"
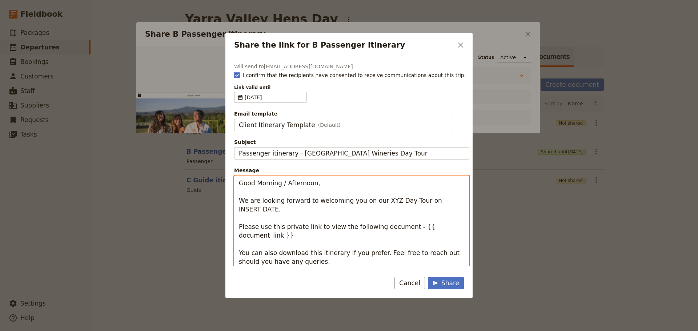
scroll to position [0, 0]
drag, startPoint x: 376, startPoint y: 265, endPoint x: 176, endPoint y: 137, distance: 237.2
click at [176, 331] on div "Share the link for B Passenger itinerary ​ Will send to alaned1963@gmail.com I …" at bounding box center [349, 331] width 698 height 0
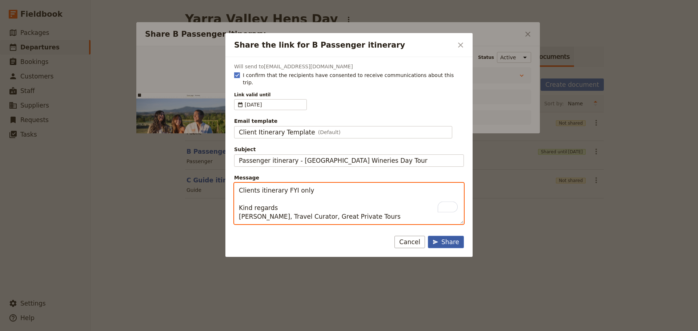
type textarea "Clients itinerary FYI only Kind regards Sharon Wilson, Travel Curator, Great Pr…"
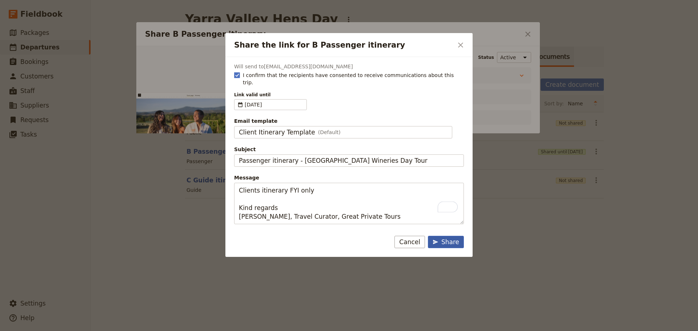
click at [456, 238] on div "Share" at bounding box center [445, 242] width 27 height 9
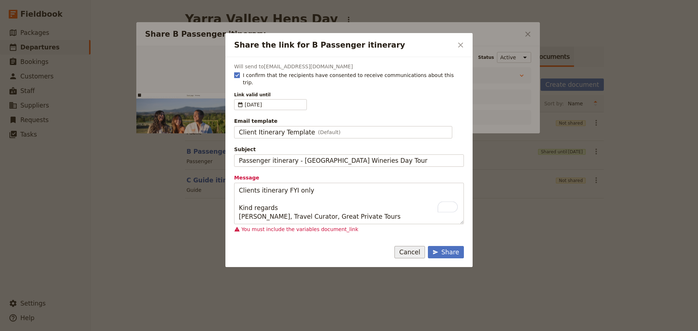
click at [412, 246] on button "Cancel" at bounding box center [409, 252] width 31 height 12
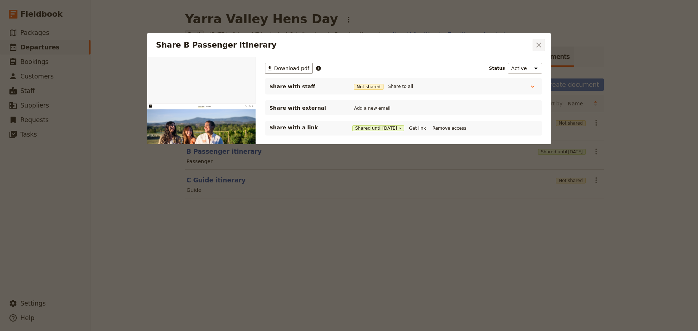
click at [540, 44] on icon "Close dialog" at bounding box center [538, 45] width 5 height 5
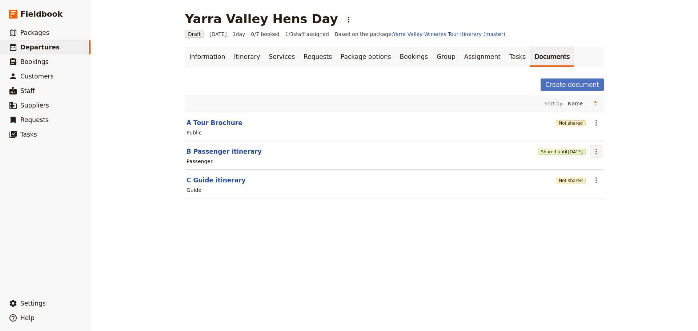
click at [596, 149] on icon "Actions" at bounding box center [596, 151] width 9 height 9
click at [609, 169] on span "Share" at bounding box center [614, 167] width 44 height 7
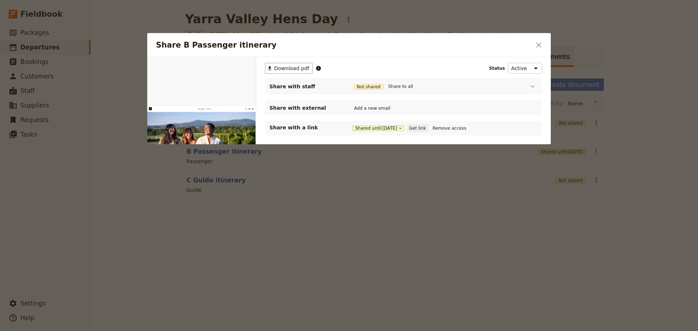
click at [420, 128] on button "Get link" at bounding box center [417, 128] width 20 height 8
click at [542, 43] on icon "Close dialog" at bounding box center [538, 45] width 9 height 9
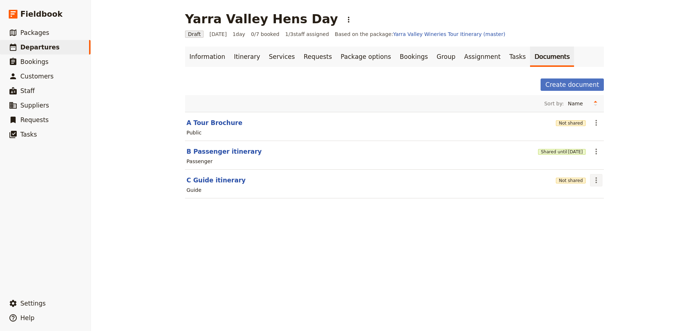
click at [597, 181] on icon "Actions" at bounding box center [596, 180] width 9 height 9
click at [593, 196] on span "Share" at bounding box center [599, 196] width 15 height 7
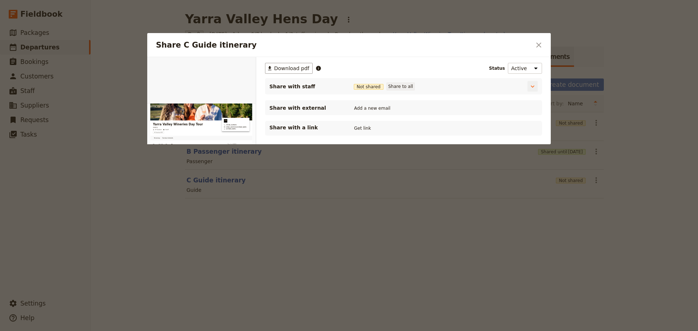
click at [393, 86] on button "Share to all" at bounding box center [400, 86] width 28 height 8
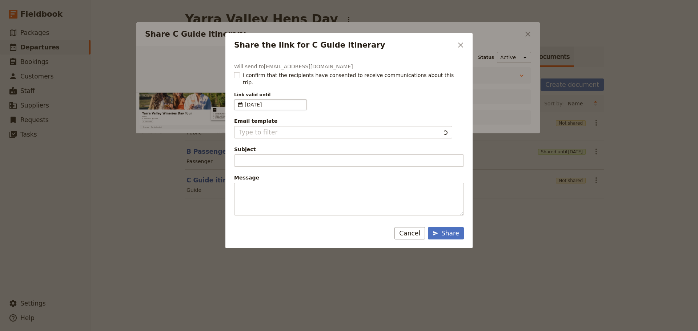
type input "Document shared with you: C Guide itinerary - Yarra Valley Wineries Day Tour"
type textarea "Good Morning / Afternoon, We are looking forward to welcoming you on our XYZ Da…"
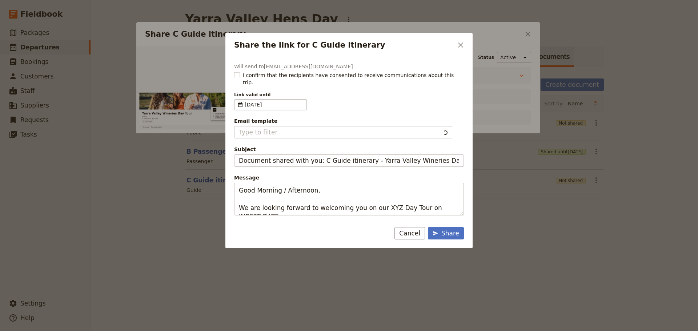
type input "Client Itinerary Template"
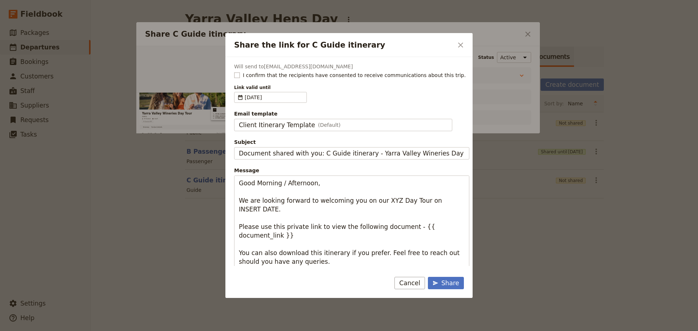
click at [236, 77] on rect "Share the link for C Guide itinerary" at bounding box center [236, 74] width 5 height 5
click at [234, 72] on input "I confirm that the recipients have consented to receive communications about th…" at bounding box center [234, 71] width 0 height 0
checkbox input "true"
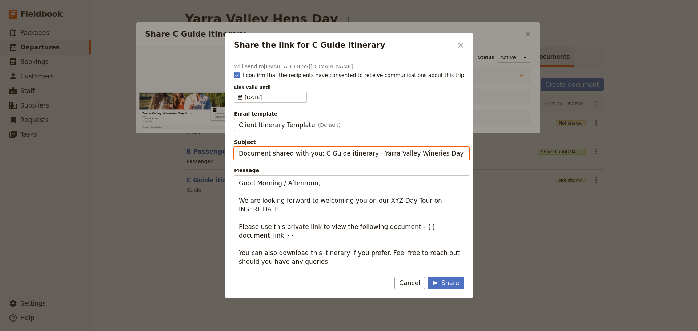
drag, startPoint x: 367, startPoint y: 154, endPoint x: 206, endPoint y: 152, distance: 161.4
click at [201, 331] on div "Share the link for C Guide itinerary ​ Will send to alaned1963@gmail.com I conf…" at bounding box center [349, 331] width 698 height 0
click at [281, 155] on input "Yarra Valley Wineries Day Tour" at bounding box center [351, 153] width 235 height 12
type input "Yarra Valley Hens Day Tour"
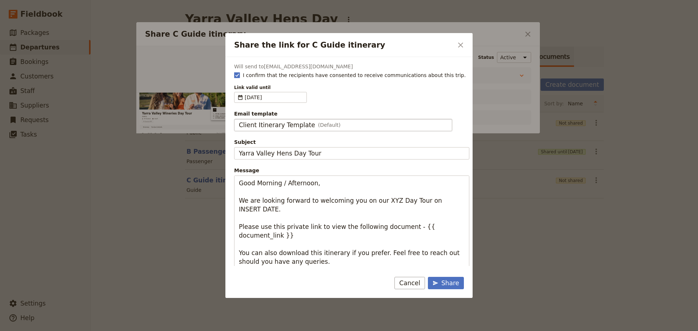
click at [301, 126] on span "Client Itinerary Template" at bounding box center [277, 125] width 76 height 9
click at [239, 119] on input "Client Itinerary Template" at bounding box center [238, 119] width 0 height 0
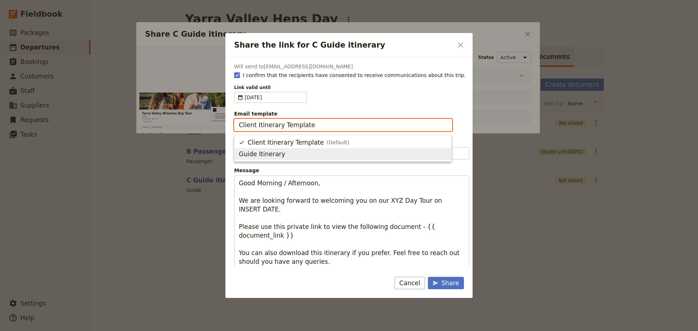
click at [292, 153] on span "Guide Itinerary" at bounding box center [343, 154] width 208 height 9
type input "Guide Itinerary"
type input "TOUR NAME & Date"
type textarea "Hi {{ contact_name }} Please find a link to your upcoming tour of Yarra Valley …"
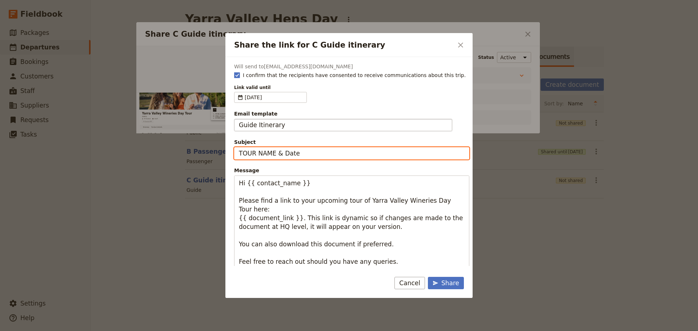
drag, startPoint x: 304, startPoint y: 155, endPoint x: 222, endPoint y: 155, distance: 82.5
click at [222, 331] on div "Share the link for C Guide itinerary ​ Will send to alaned1963@gmail.com I conf…" at bounding box center [349, 331] width 698 height 0
type input "YV Hens Tour - Sat 16 August"
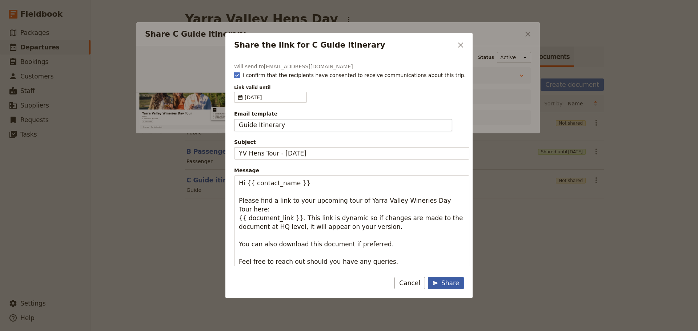
click at [450, 284] on div "Share" at bounding box center [445, 283] width 27 height 9
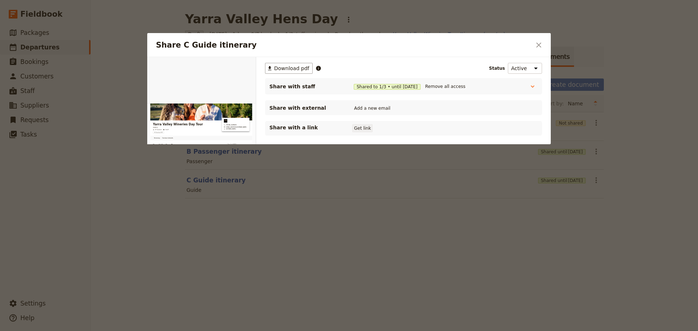
click at [366, 131] on button "Get link" at bounding box center [362, 128] width 20 height 8
click at [423, 130] on button "Get link" at bounding box center [417, 128] width 20 height 8
click at [539, 48] on icon "Close dialog" at bounding box center [538, 45] width 9 height 9
